Goal: Task Accomplishment & Management: Use online tool/utility

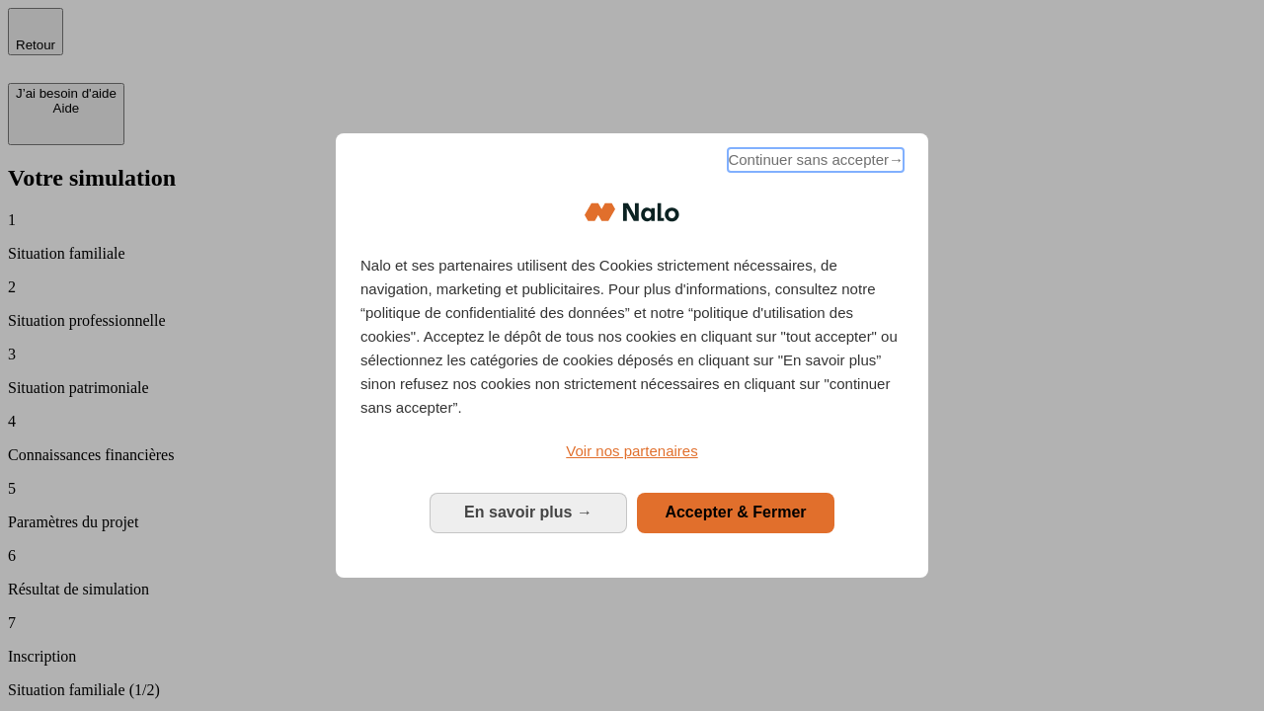
click at [814, 163] on span "Continuer sans accepter →" at bounding box center [816, 160] width 176 height 24
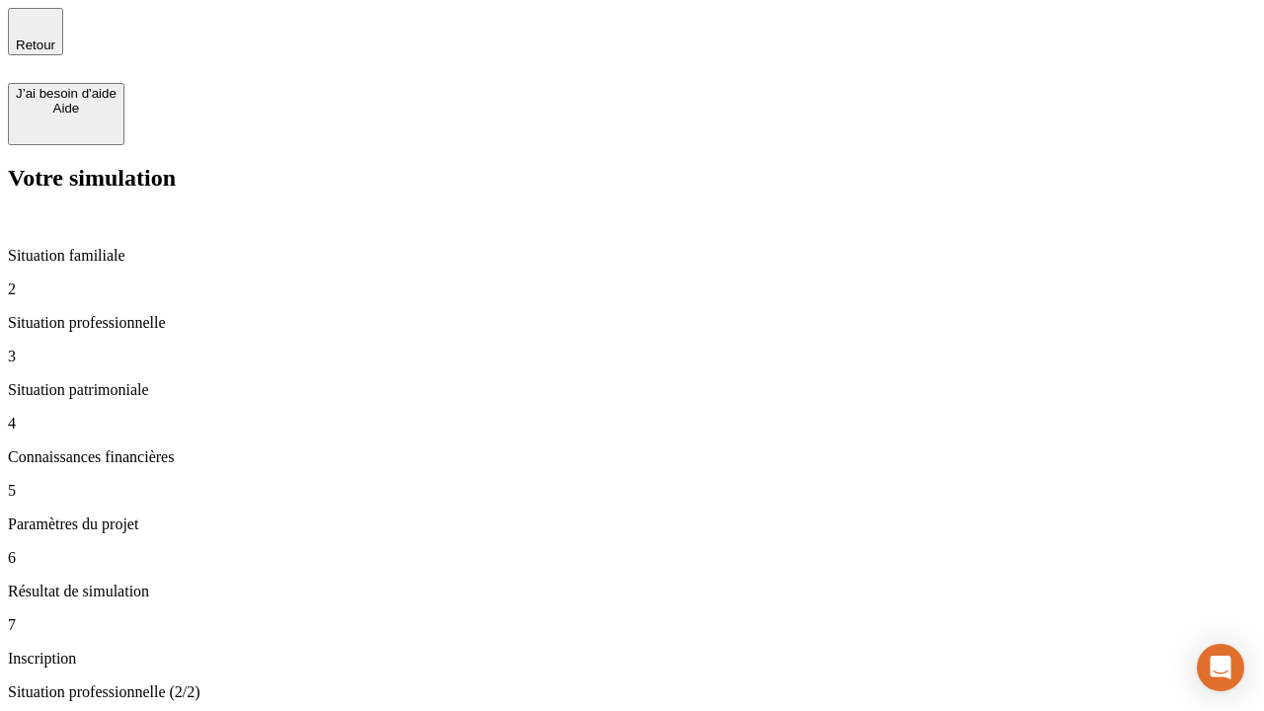
type input "30 000"
